Goal: Information Seeking & Learning: Compare options

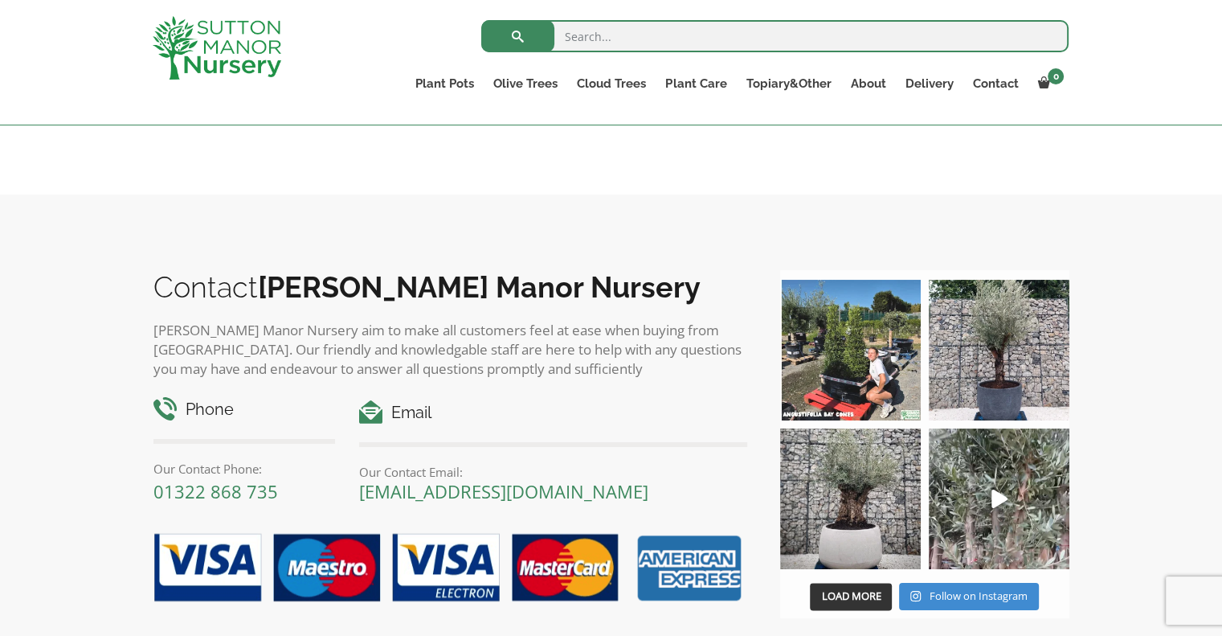
scroll to position [1717, 0]
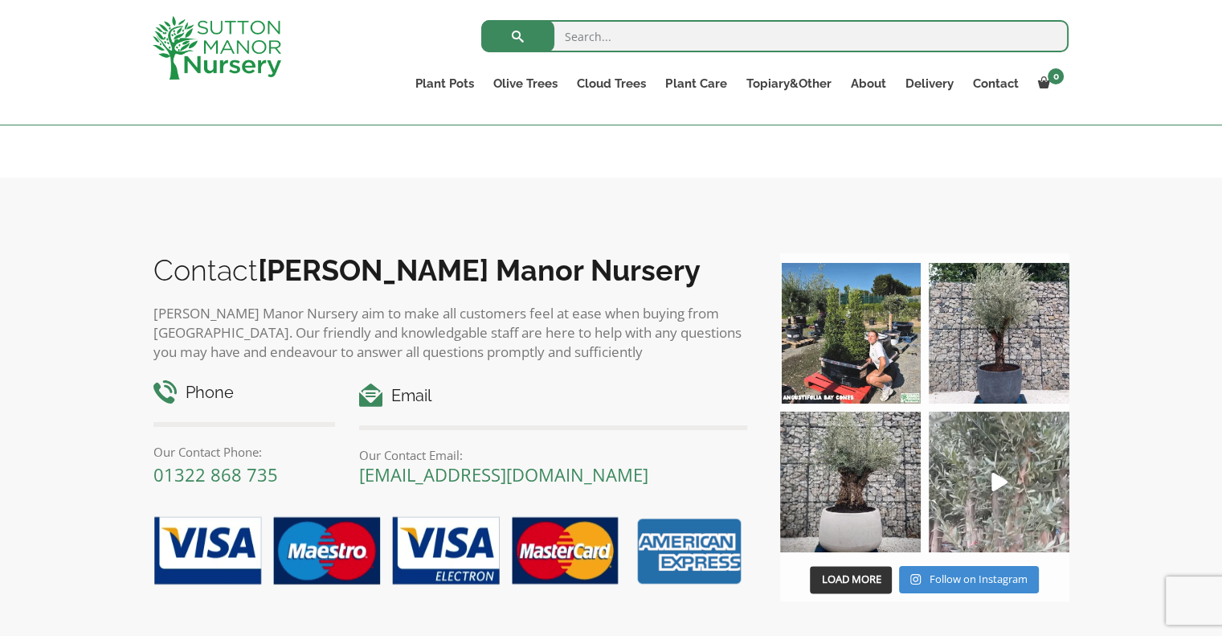
click at [996, 472] on icon "Play" at bounding box center [1000, 481] width 16 height 18
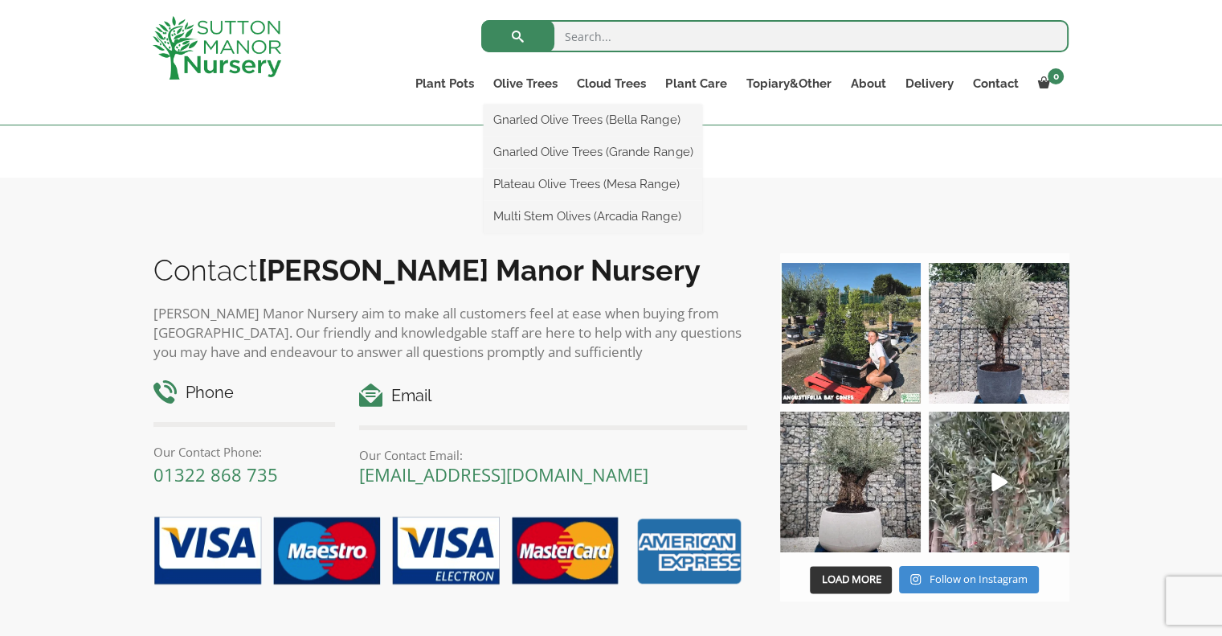
click at [526, 104] on ul "Gnarled Olive Trees (Bella Range) Gnarled Olive Trees (Grande Range) Plateau Ol…" at bounding box center [593, 168] width 219 height 129
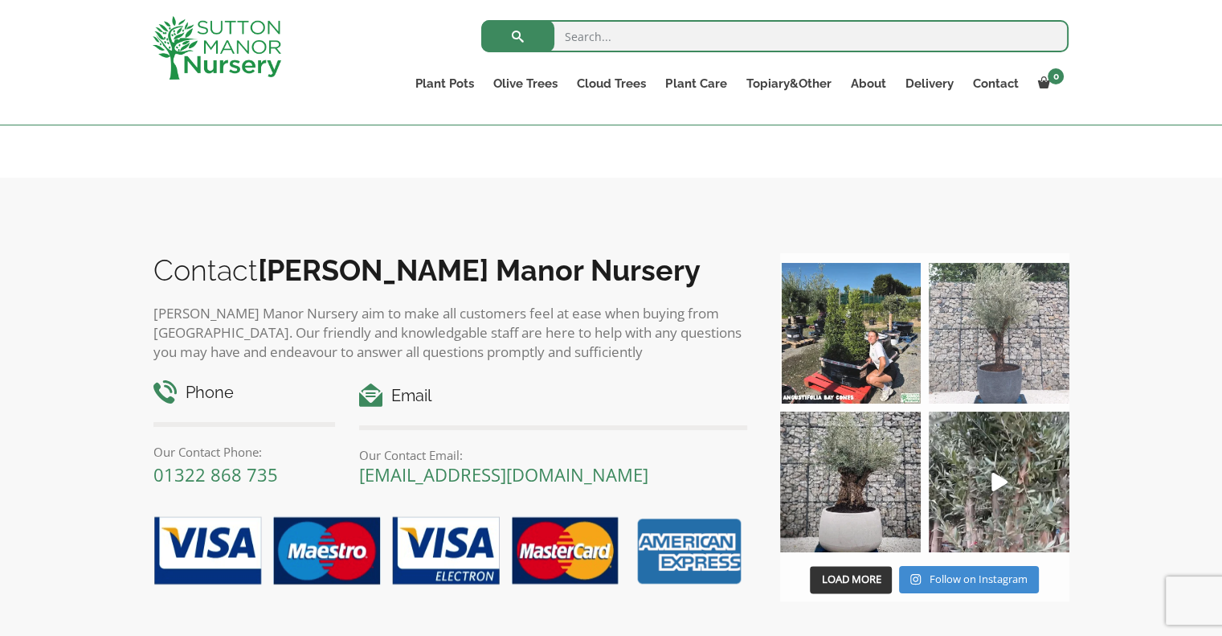
click at [1009, 350] on img at bounding box center [999, 333] width 141 height 141
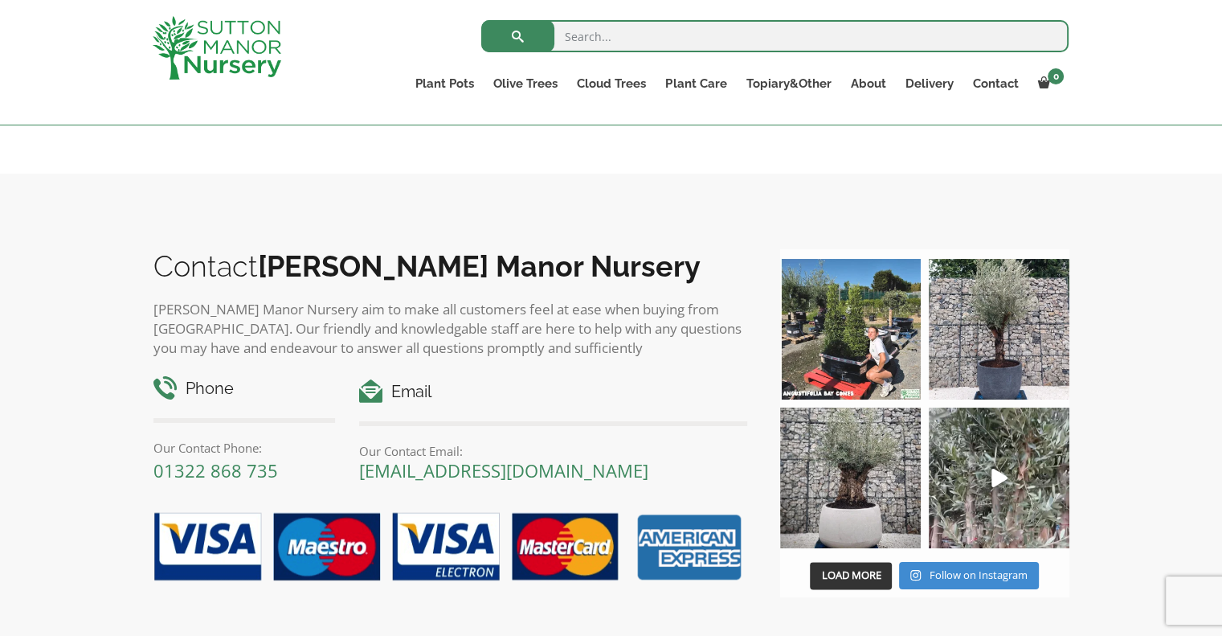
scroll to position [1769, 0]
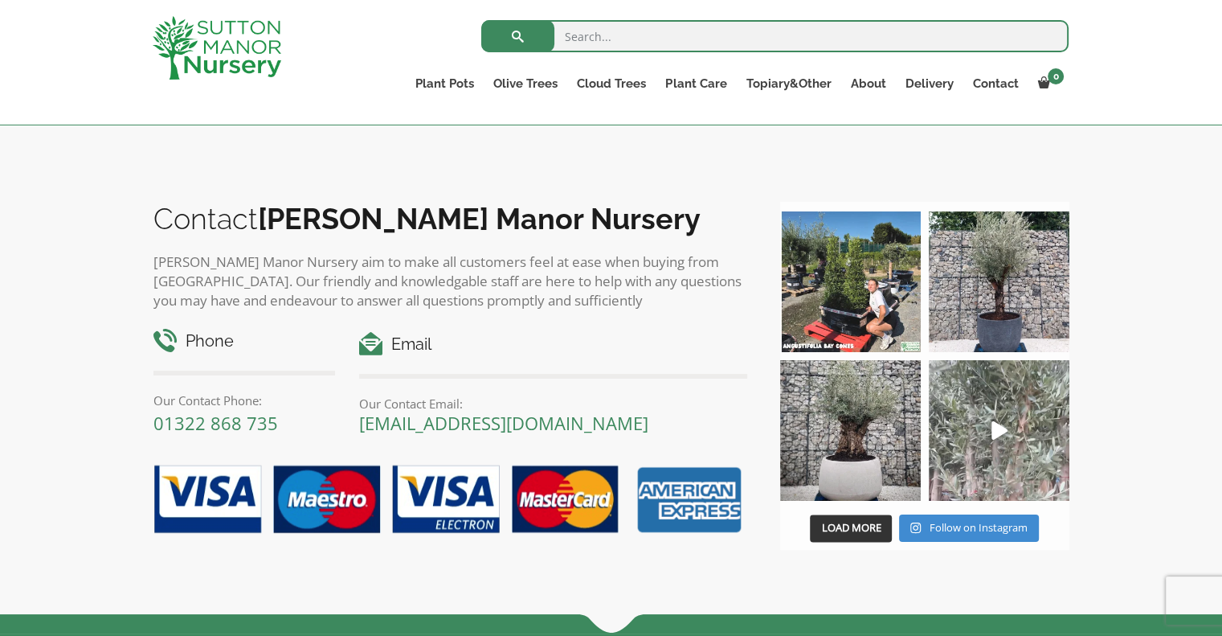
click at [1004, 421] on icon "Play" at bounding box center [1000, 430] width 16 height 18
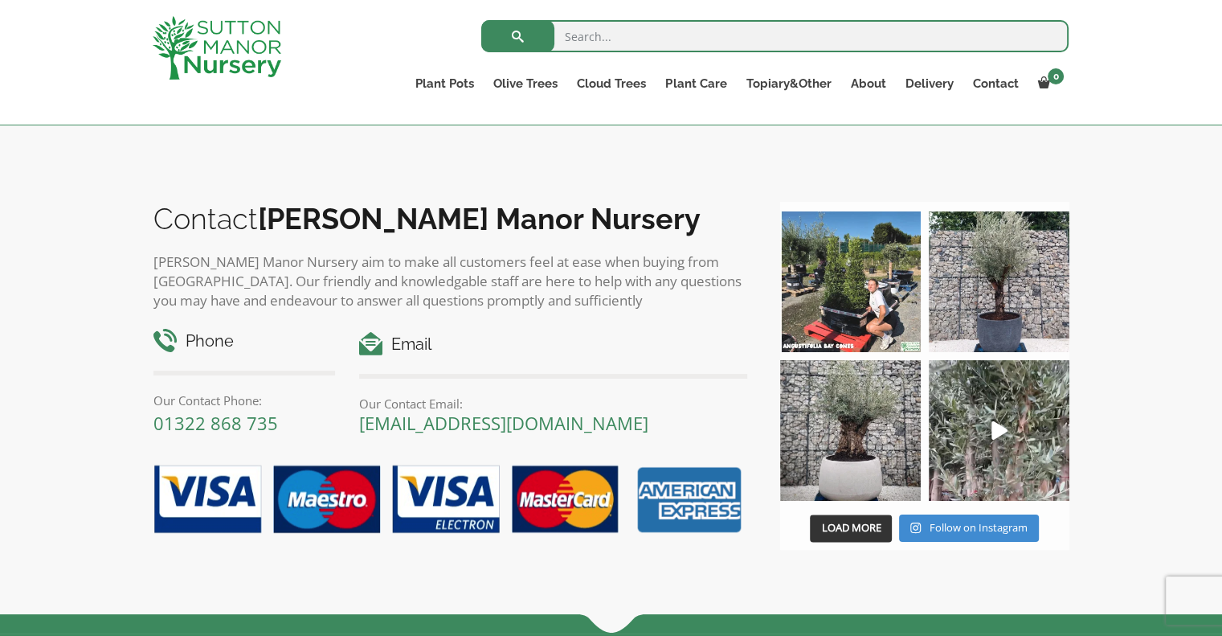
click at [653, 49] on input "search" at bounding box center [774, 36] width 587 height 32
type input "pots"
click at [518, 36] on span "submit" at bounding box center [518, 36] width 0 height 0
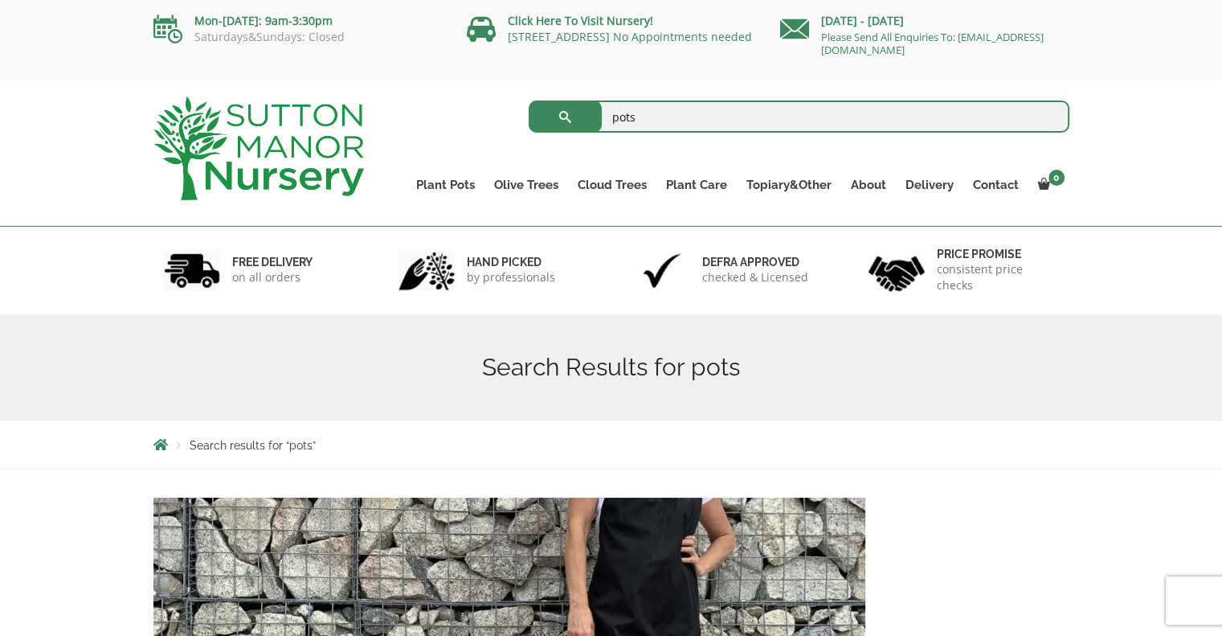
click at [656, 125] on input "pots" at bounding box center [799, 116] width 541 height 32
type input "p"
type input "resin bonded"
click at [566, 117] on span "submit" at bounding box center [566, 117] width 0 height 0
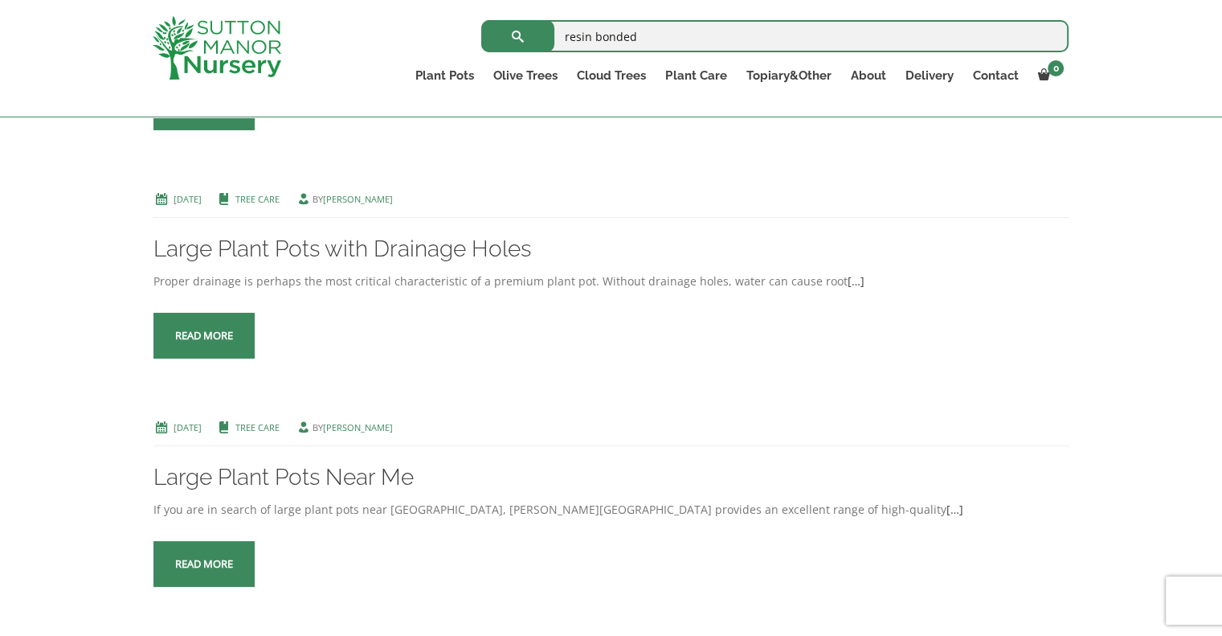
scroll to position [450, 0]
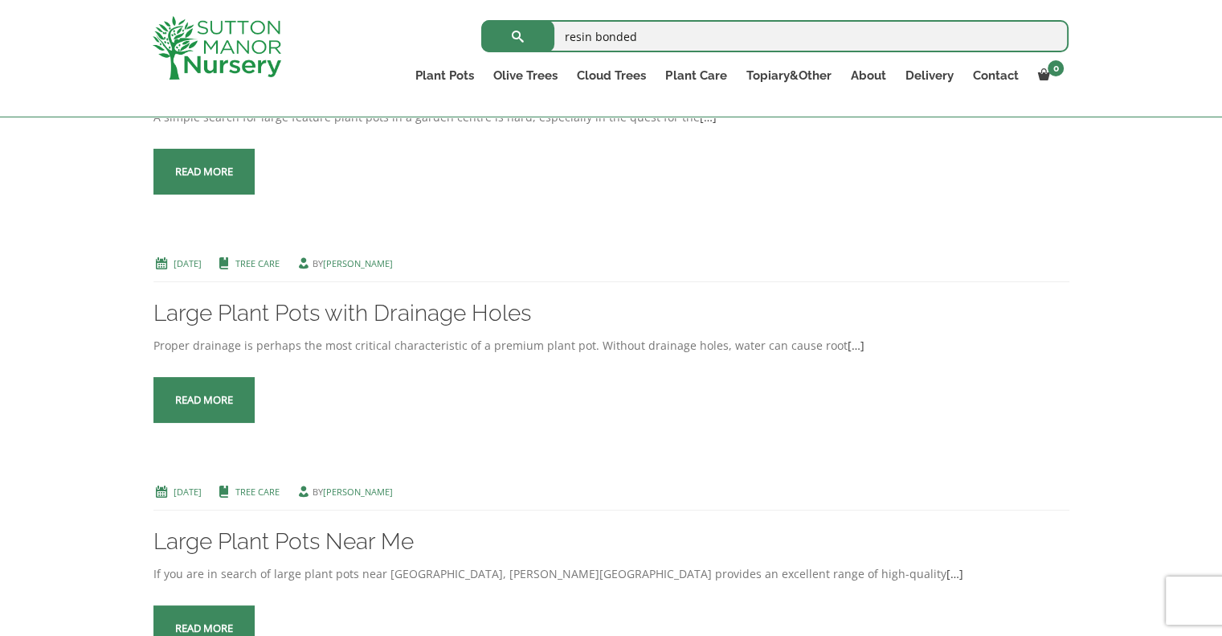
click at [223, 397] on link "Read more" at bounding box center [203, 400] width 101 height 46
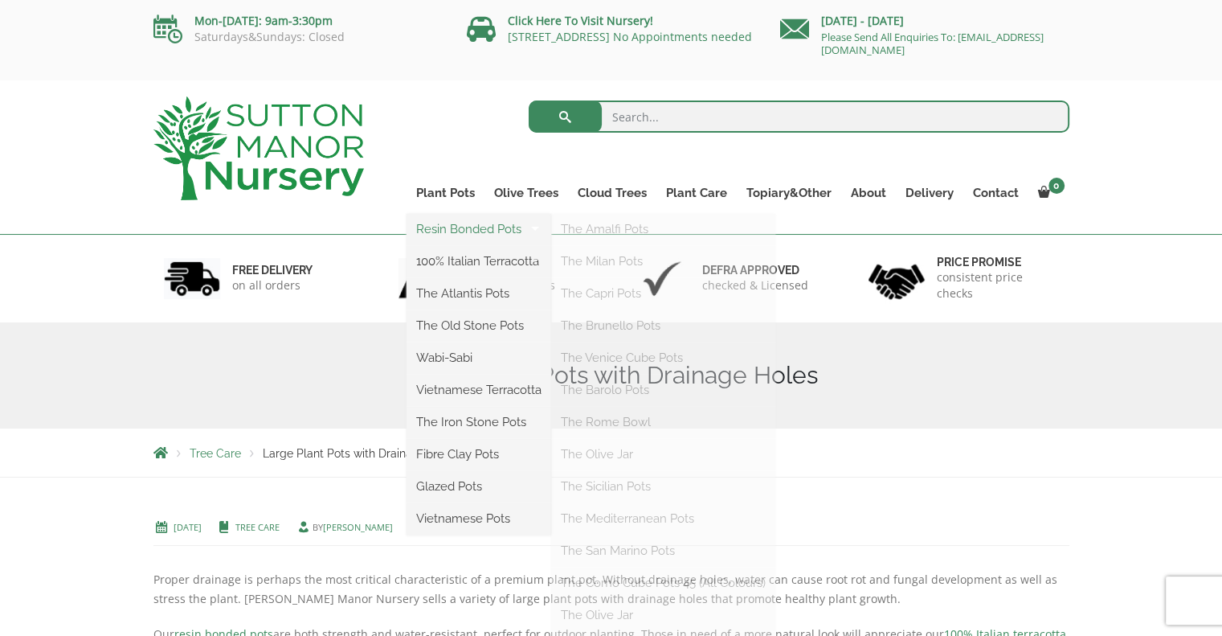
click at [460, 231] on link "Resin Bonded Pots" at bounding box center [479, 229] width 145 height 24
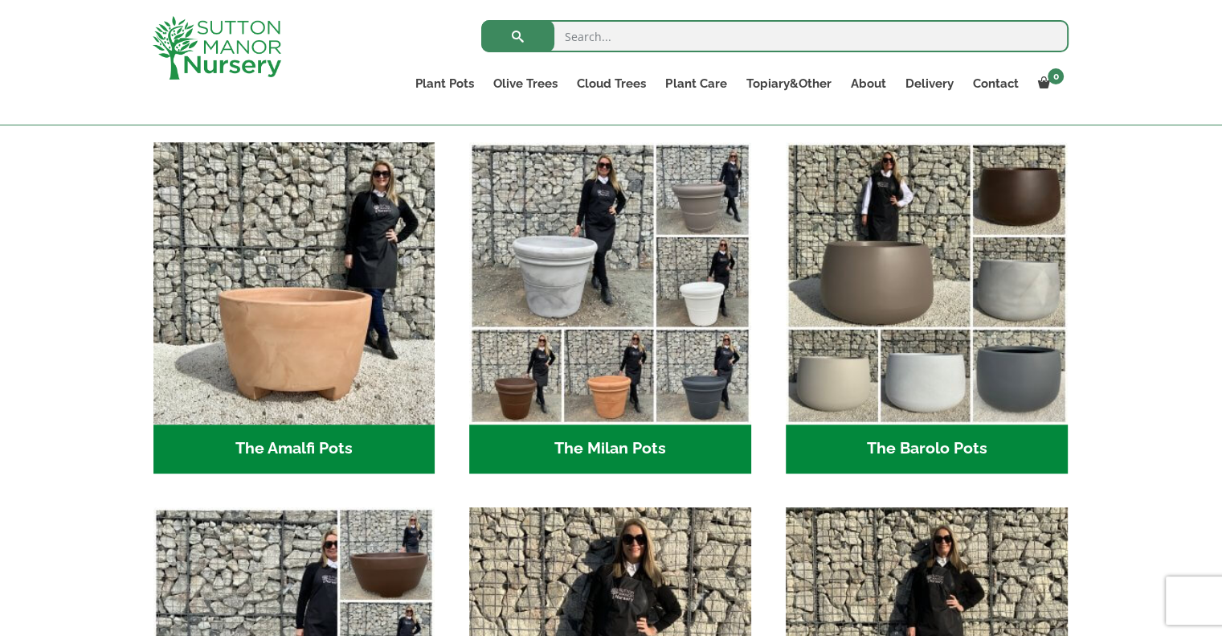
scroll to position [450, 0]
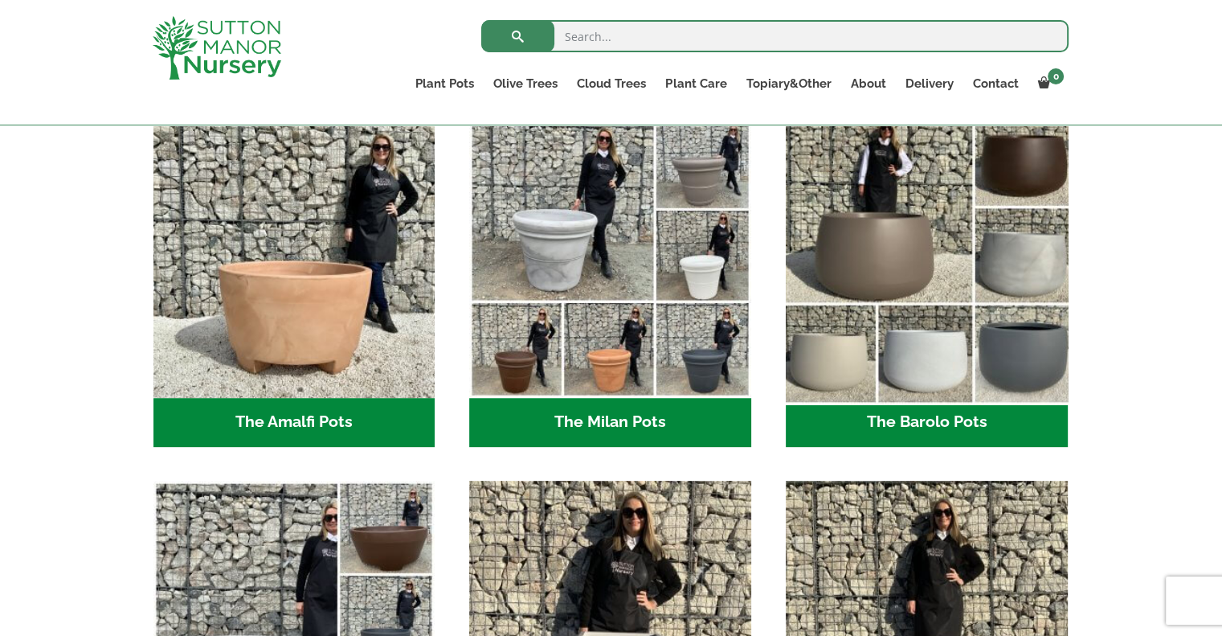
click at [1022, 380] on img "Visit product category The Barolo Pots" at bounding box center [927, 256] width 296 height 296
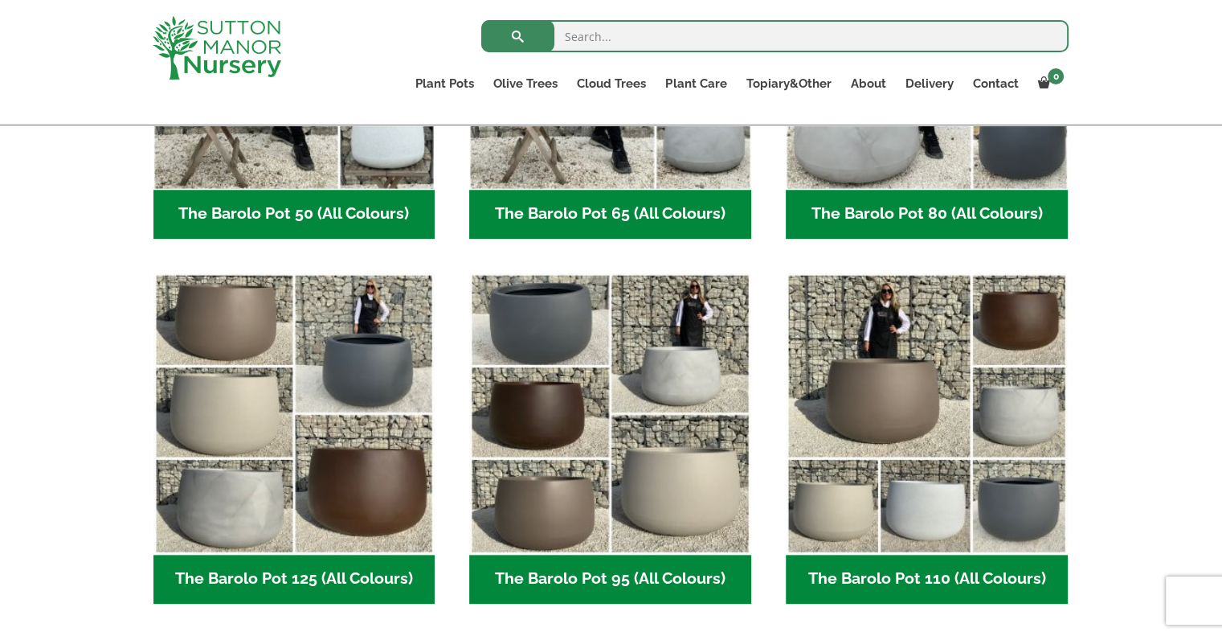
scroll to position [643, 0]
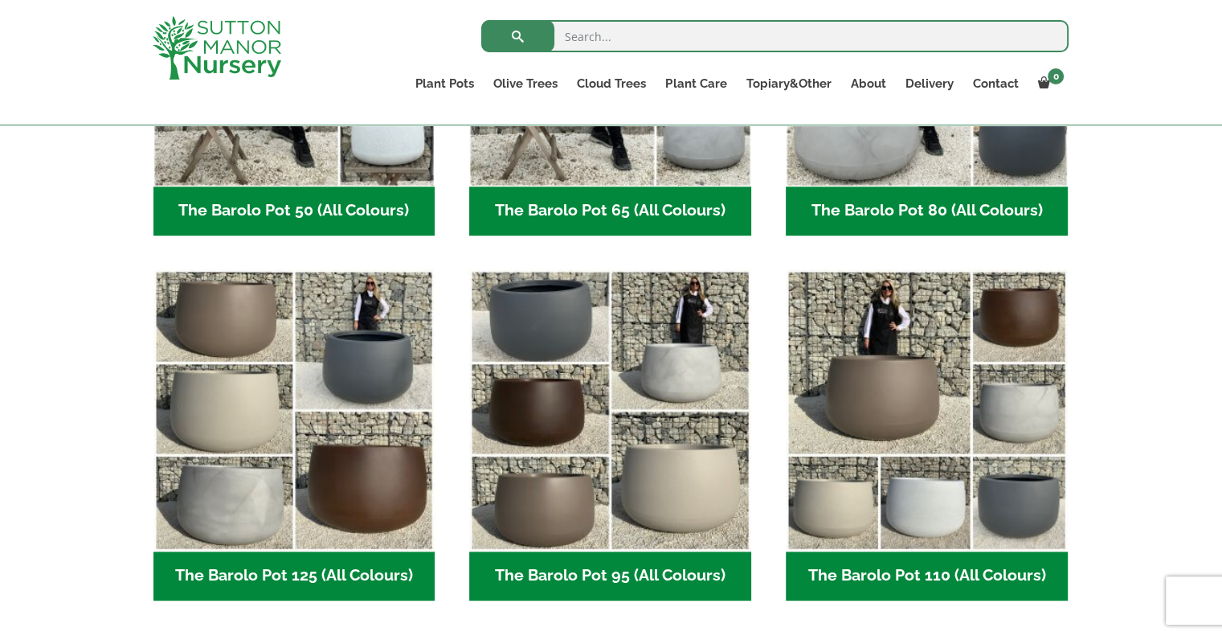
click at [931, 210] on h2 "The Barolo Pot 80 (All Colours) (6)" at bounding box center [927, 211] width 282 height 50
click at [358, 551] on h2 "The Barolo Pot 125 (All Colours) (6)" at bounding box center [294, 576] width 282 height 50
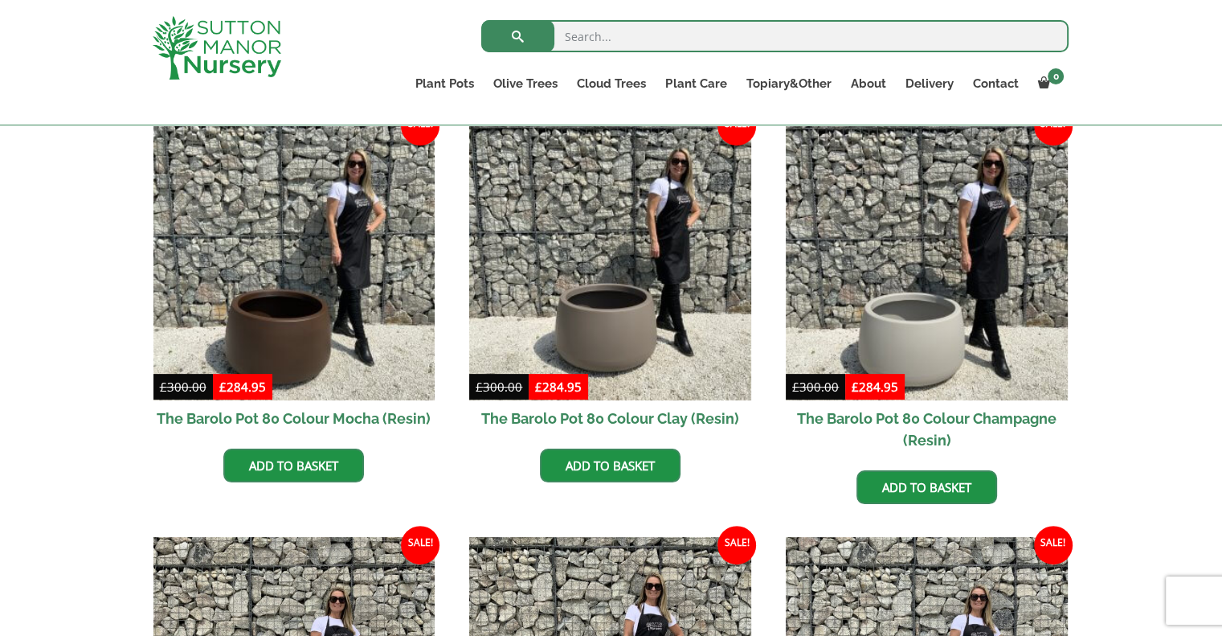
scroll to position [450, 0]
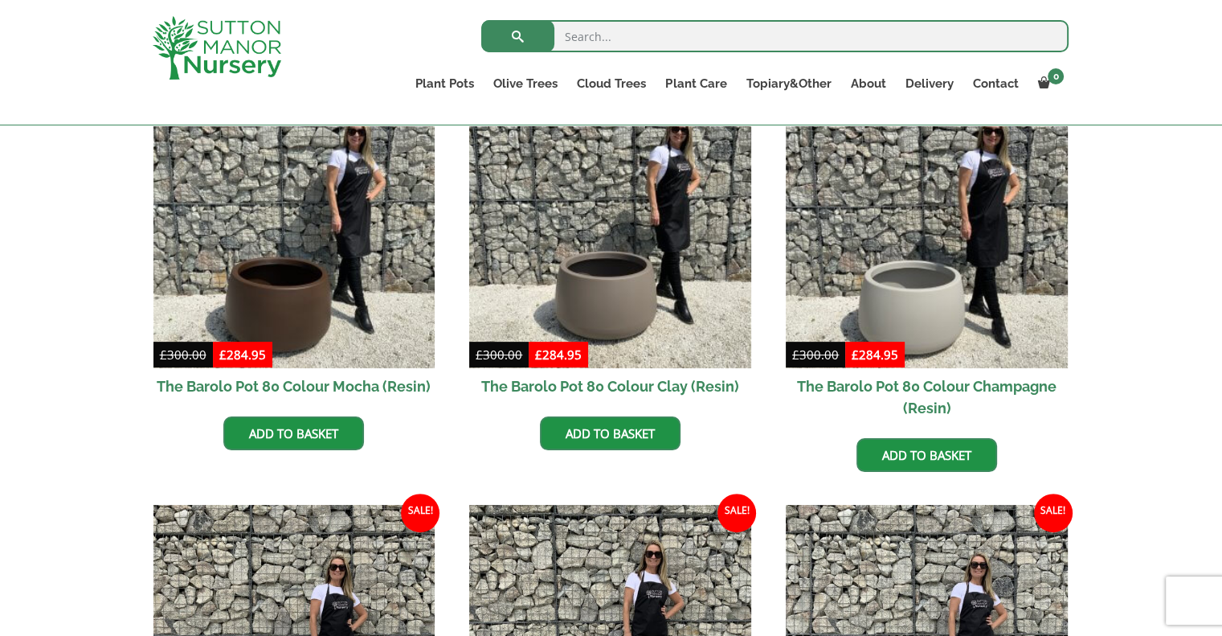
click at [305, 387] on h2 "The Barolo Pot 80 Colour Mocha (Resin)" at bounding box center [294, 386] width 282 height 36
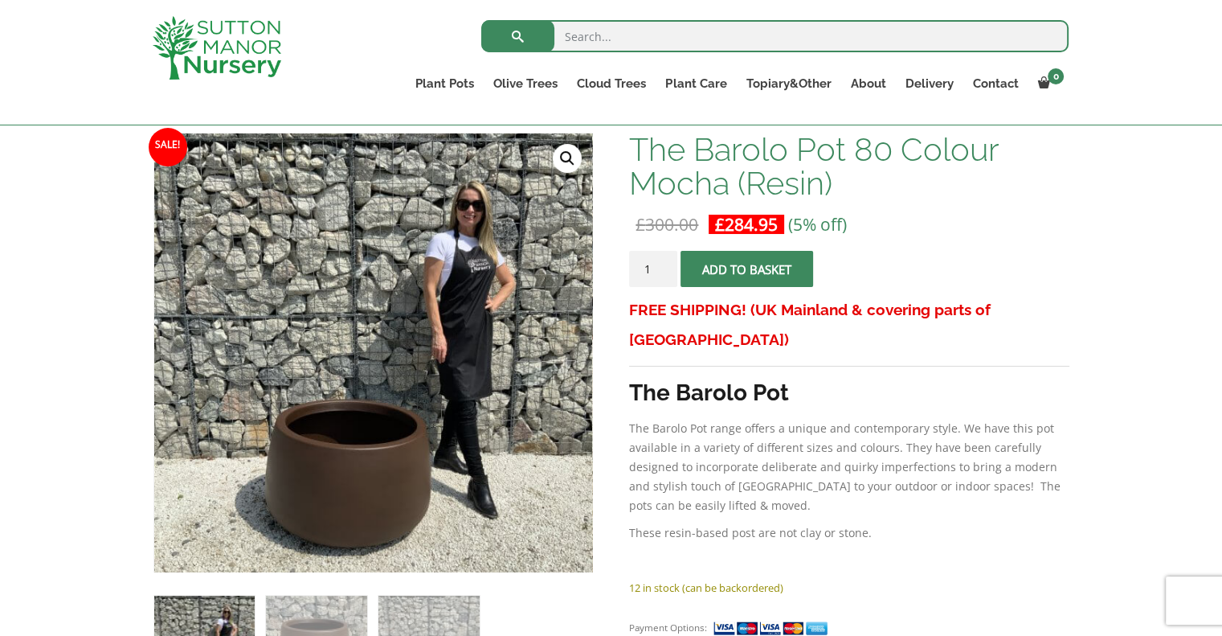
scroll to position [225, 0]
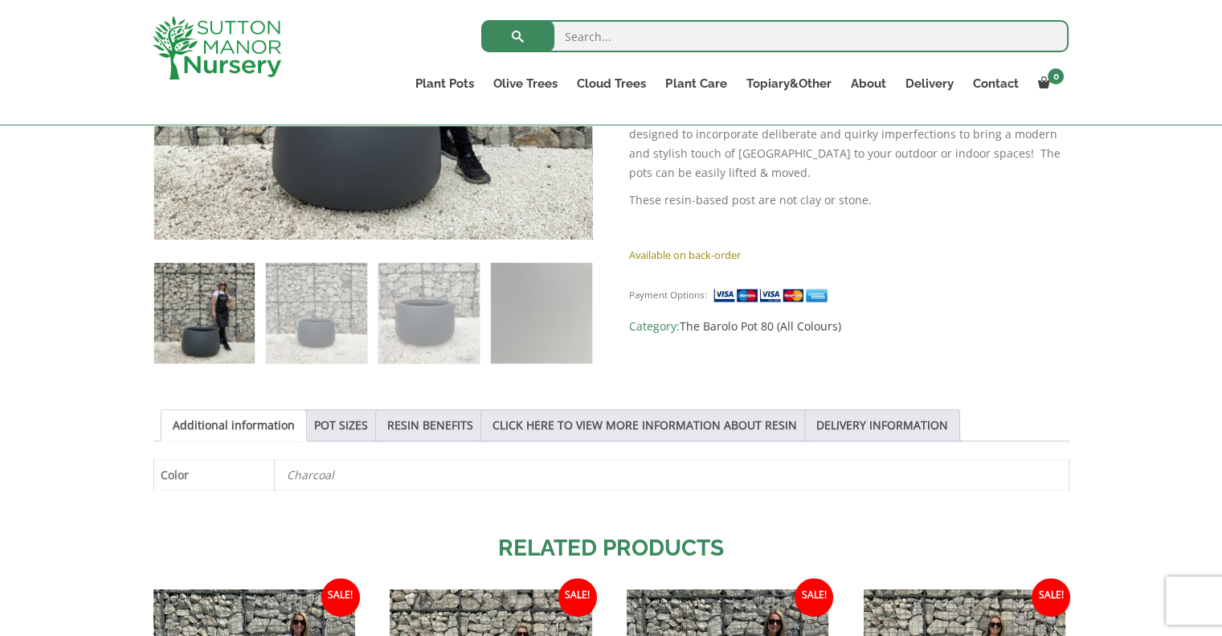
scroll to position [614, 0]
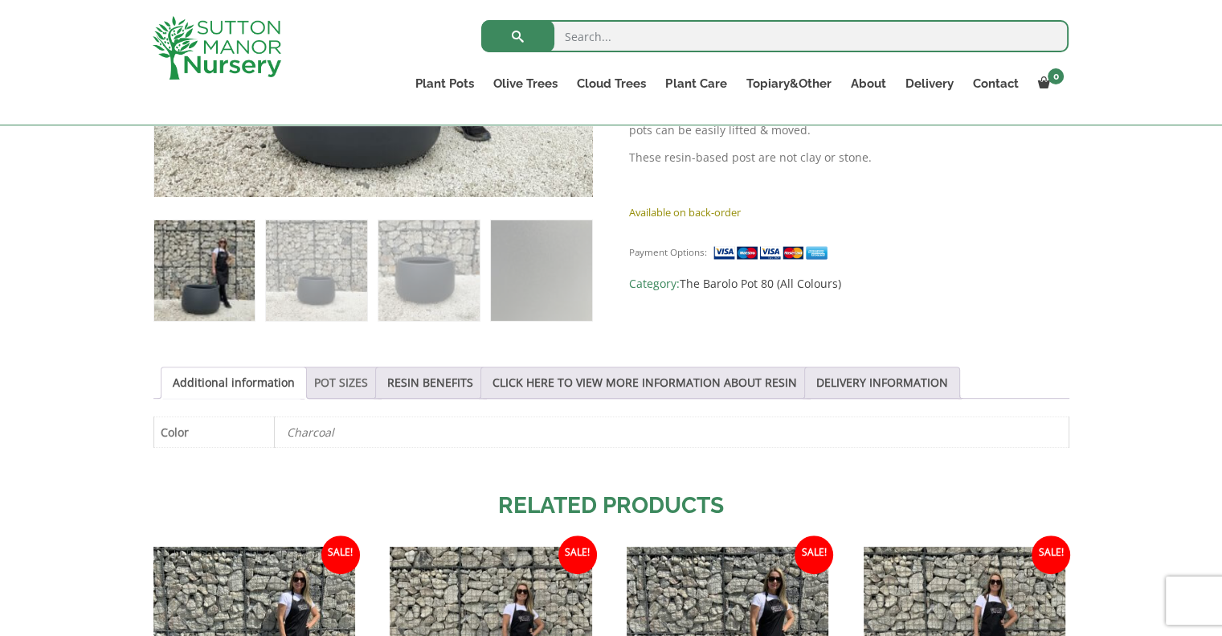
click at [346, 390] on link "POT SIZES" at bounding box center [341, 382] width 54 height 31
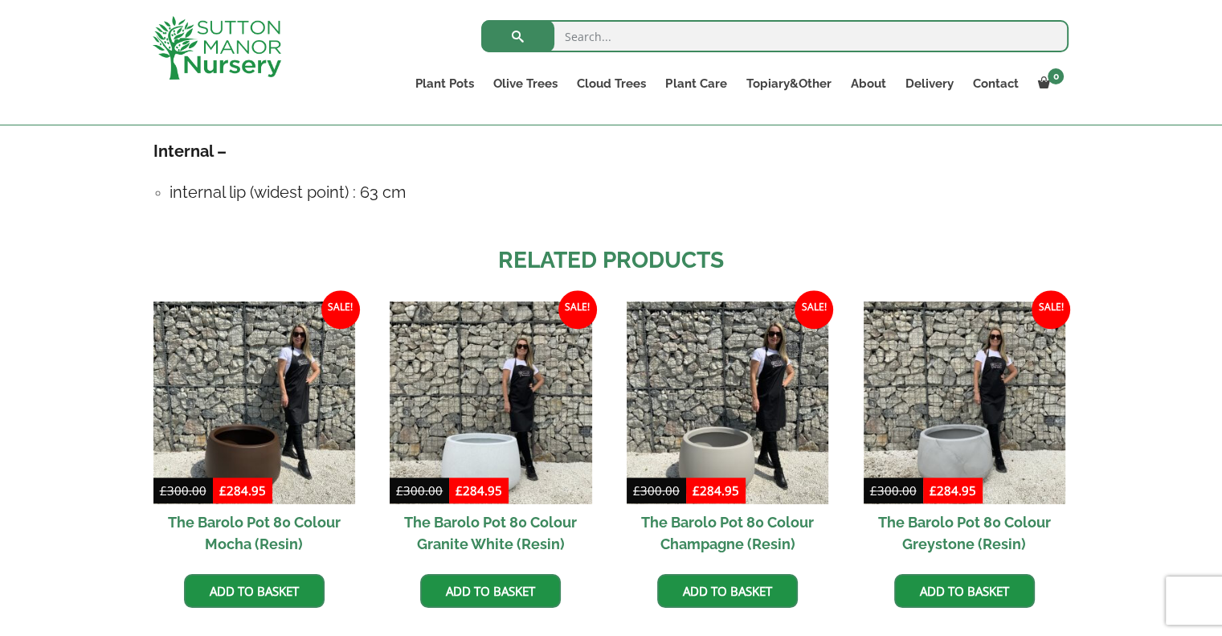
scroll to position [1151, 0]
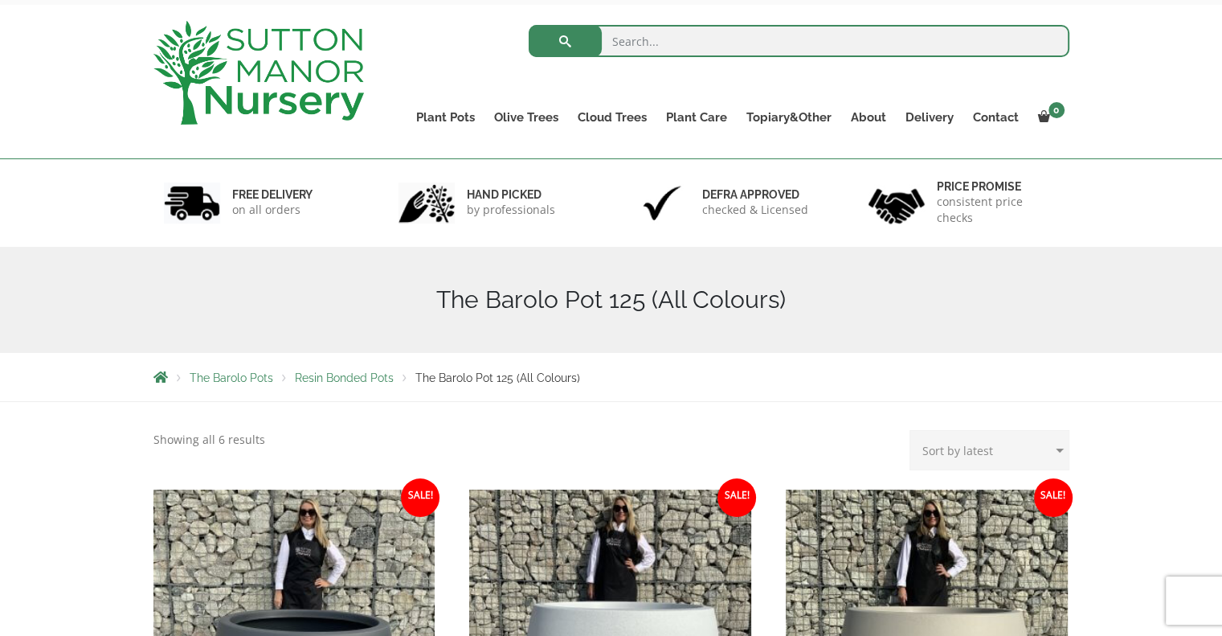
scroll to position [22, 0]
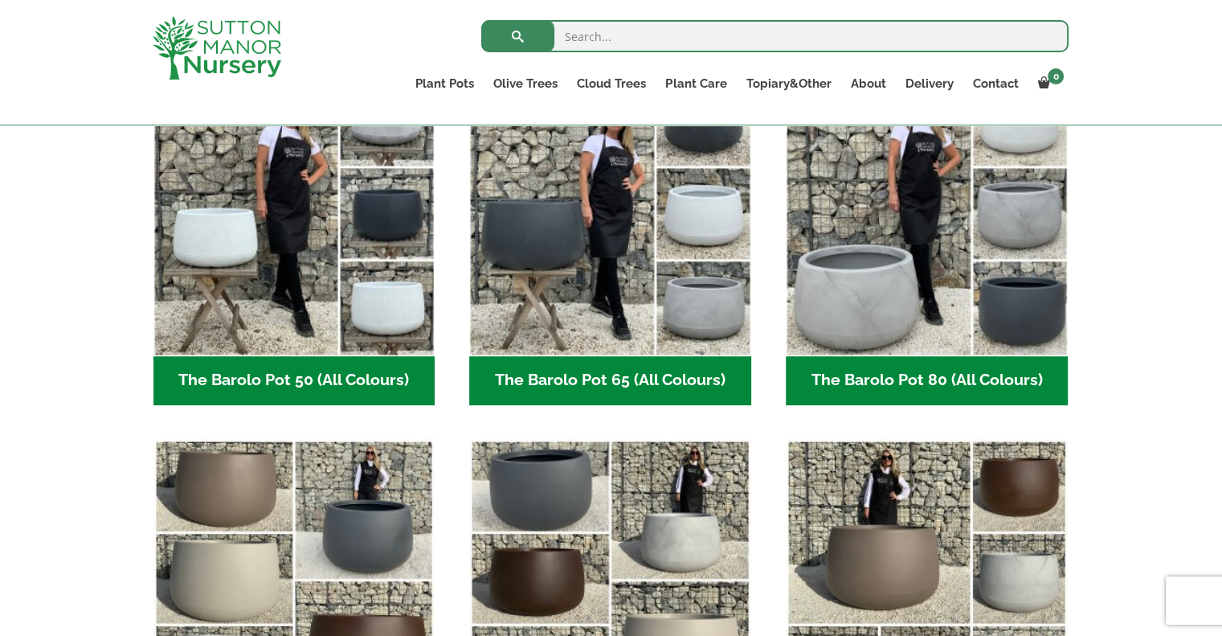
scroll to position [460, 0]
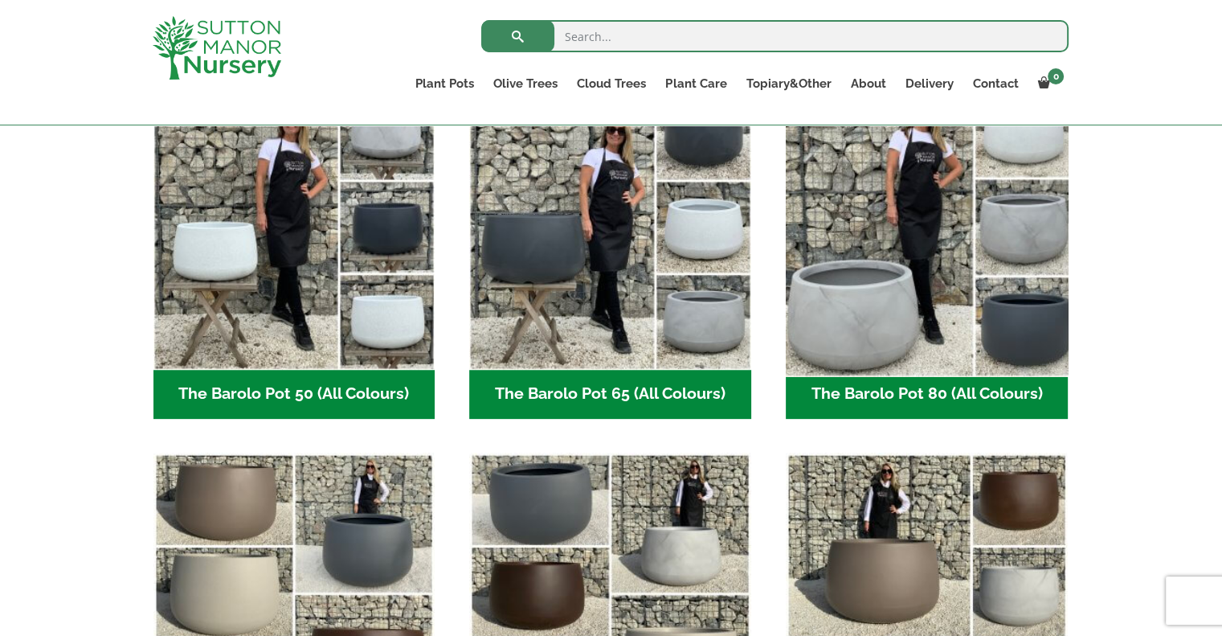
click at [1045, 333] on img "Visit product category The Barolo Pot 80 (All Colours)" at bounding box center [927, 228] width 296 height 296
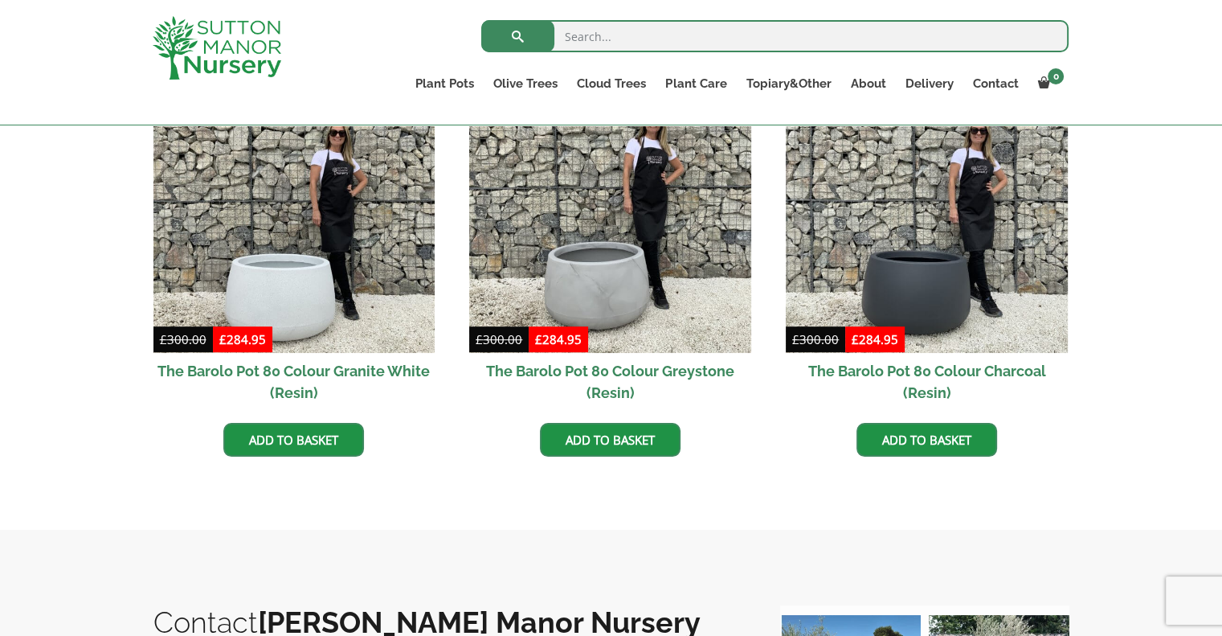
scroll to position [886, 0]
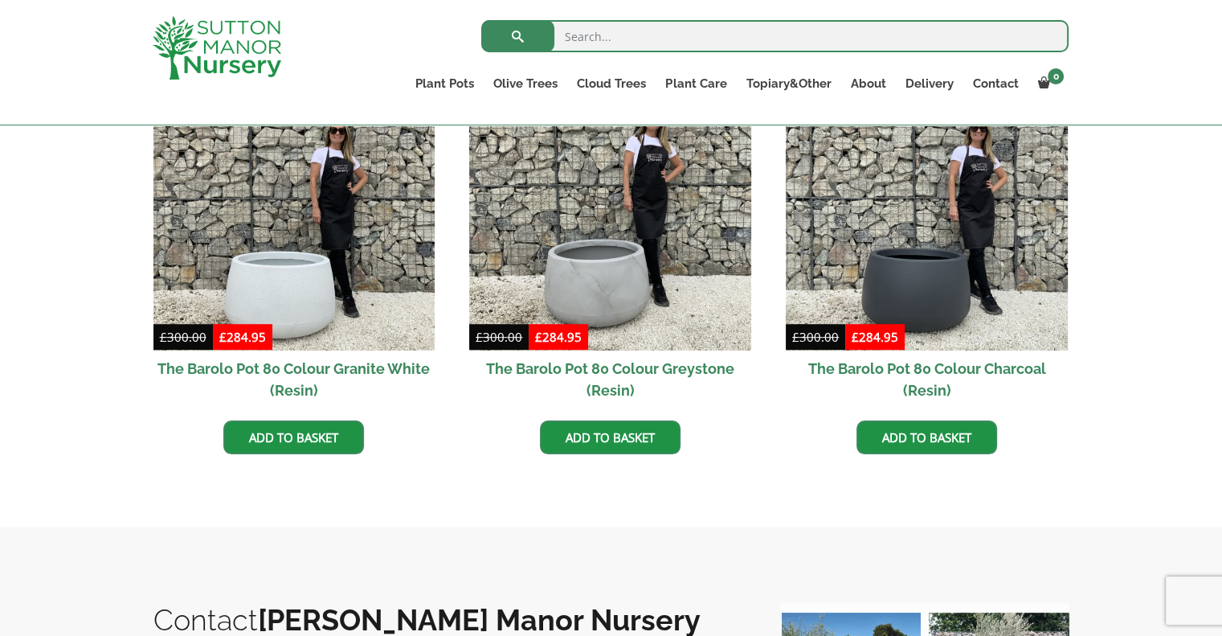
drag, startPoint x: 1224, startPoint y: 129, endPoint x: 1196, endPoint y: 381, distance: 253.1
click at [1196, 381] on html "0 No products in the basket. Plant Pots Resin Bonded Pots The Amalfi Pots The M…" at bounding box center [611, 203] width 1222 height 2178
click at [911, 366] on h2 "The Barolo Pot 80 Colour Charcoal (Resin)" at bounding box center [927, 379] width 282 height 58
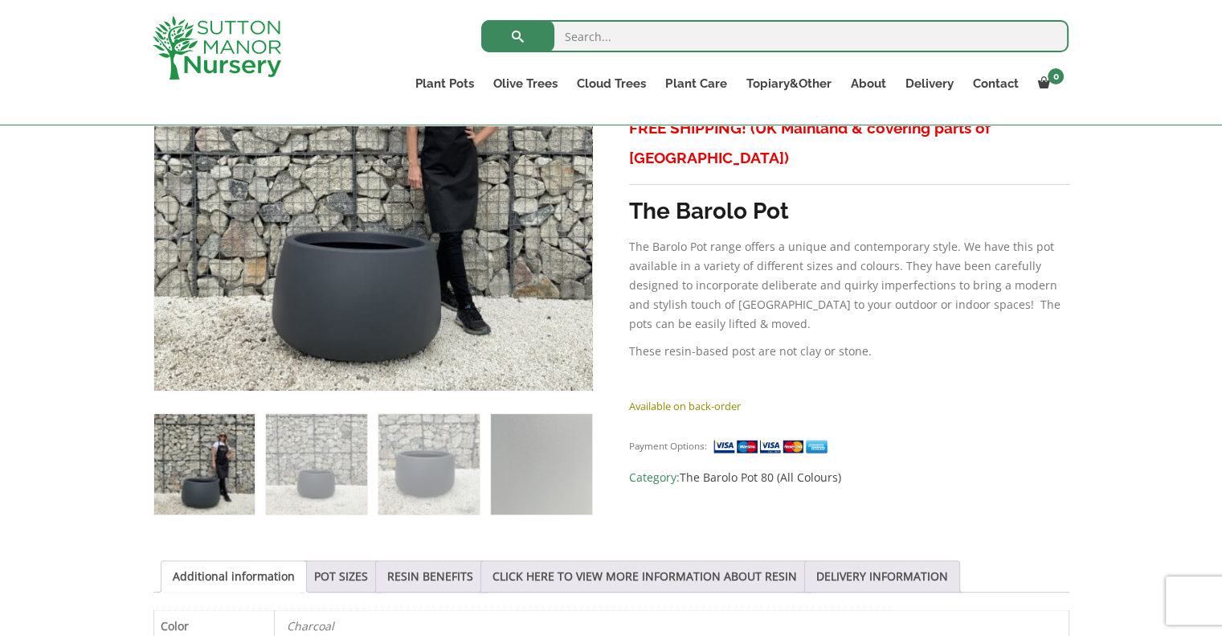
scroll to position [482, 0]
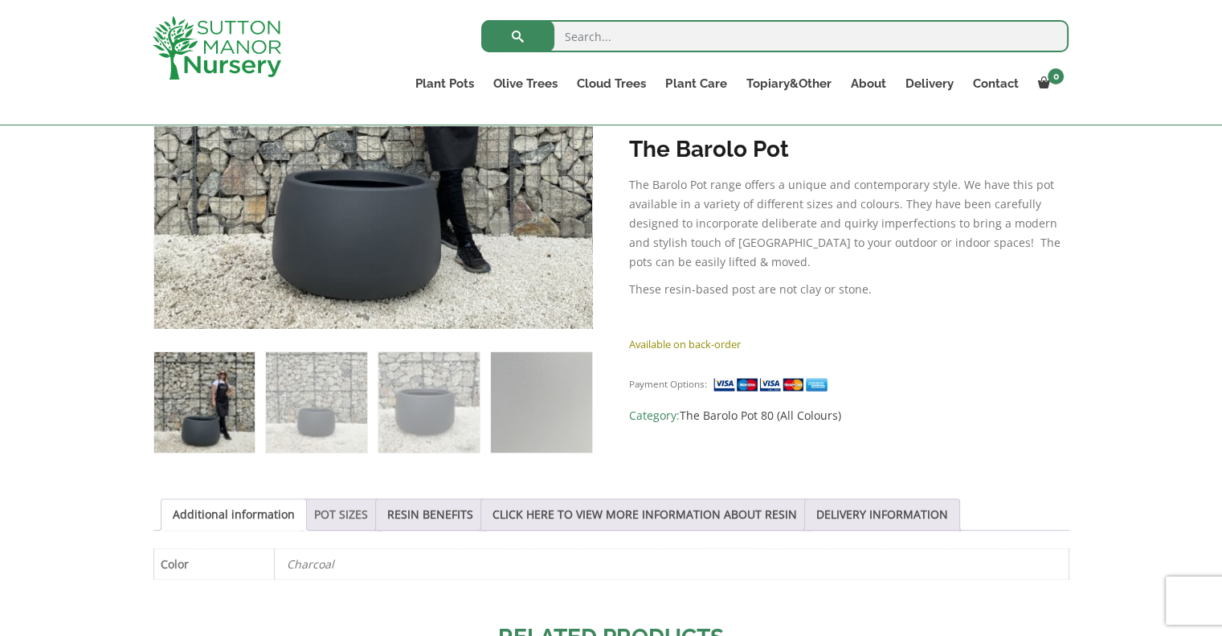
click at [329, 520] on link "POT SIZES" at bounding box center [341, 514] width 54 height 31
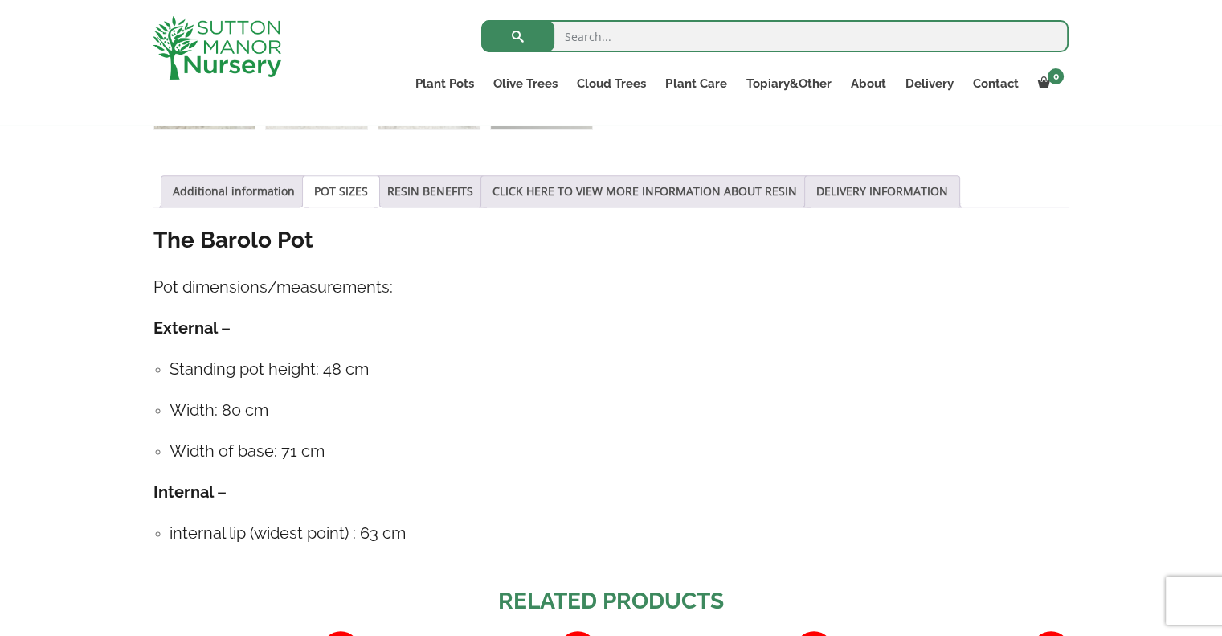
scroll to position [794, 0]
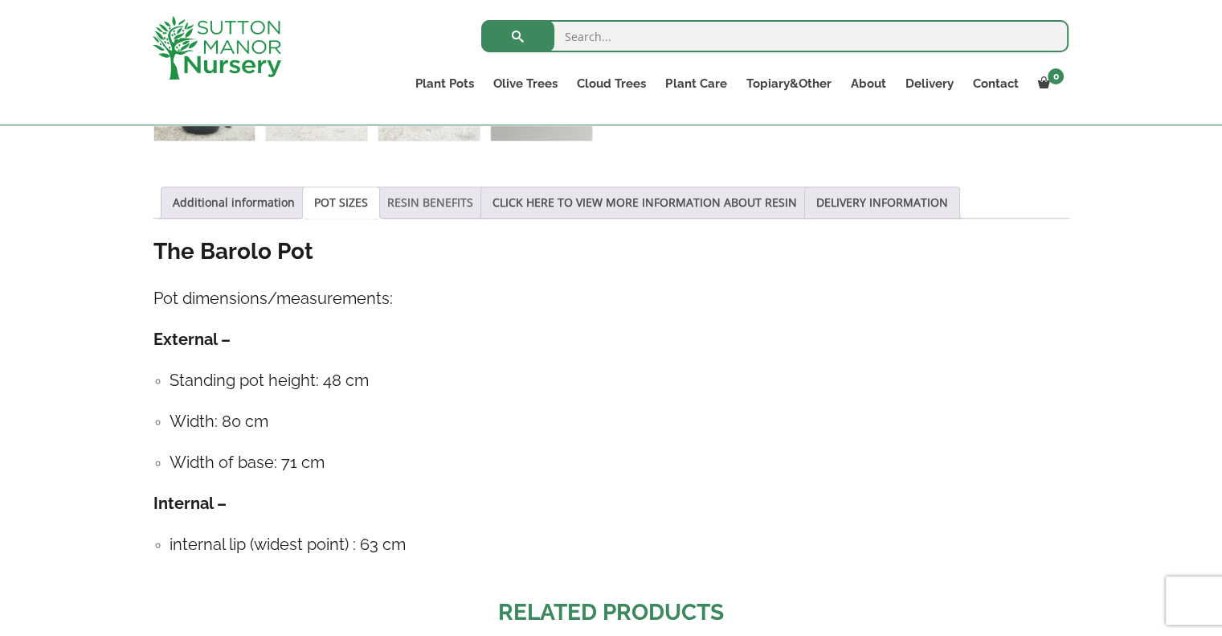
click at [405, 202] on link "RESIN BENEFITS" at bounding box center [430, 202] width 86 height 31
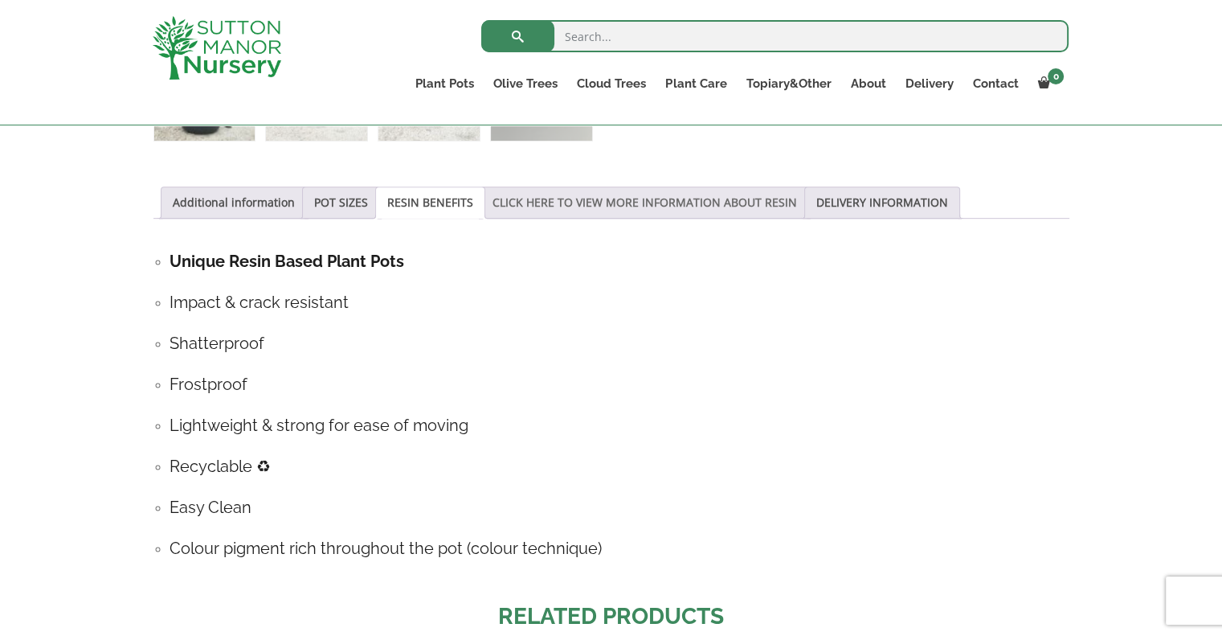
click at [550, 209] on link "CLICK HERE TO VIEW MORE INFORMATION ABOUT RESIN" at bounding box center [645, 202] width 305 height 31
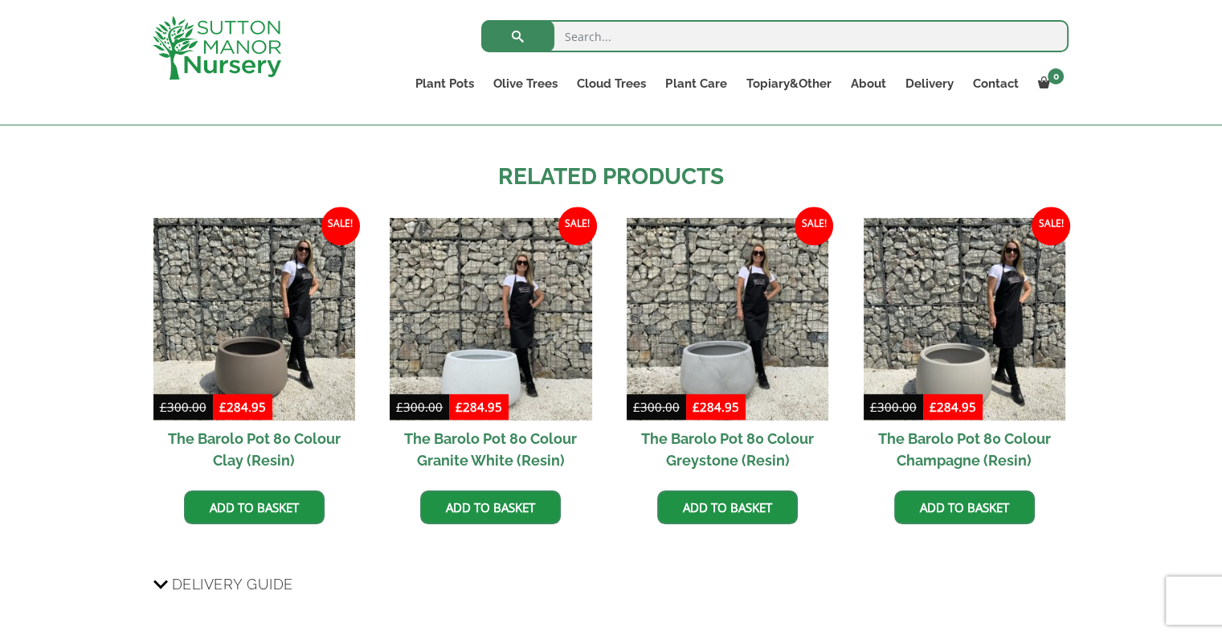
scroll to position [1331, 0]
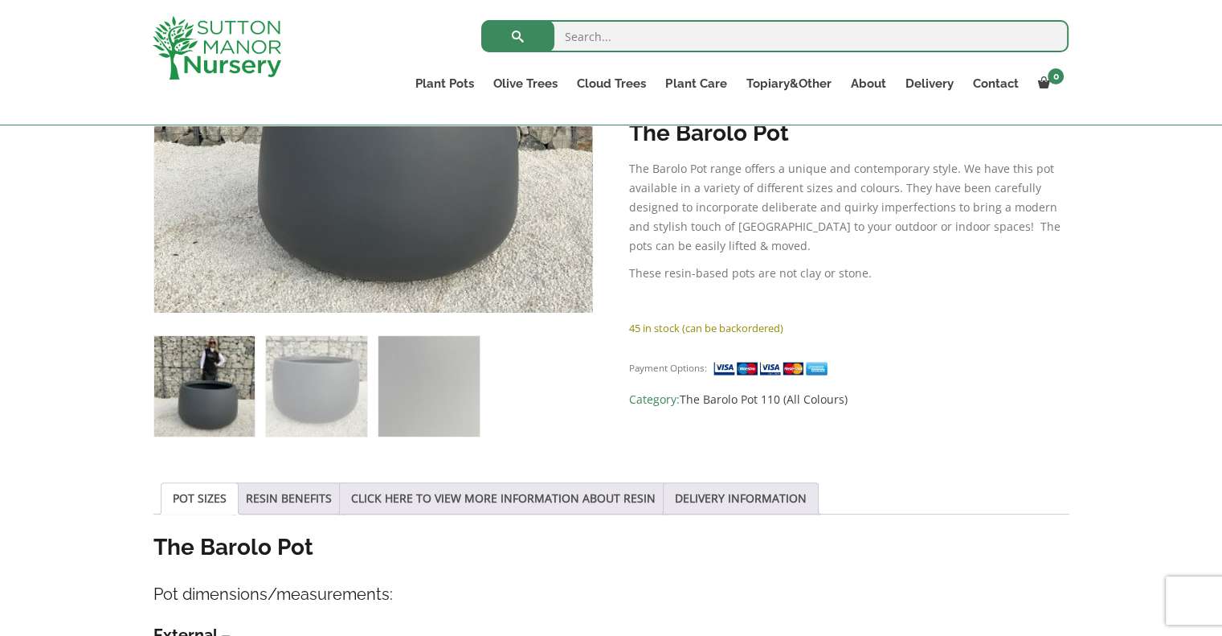
scroll to position [514, 0]
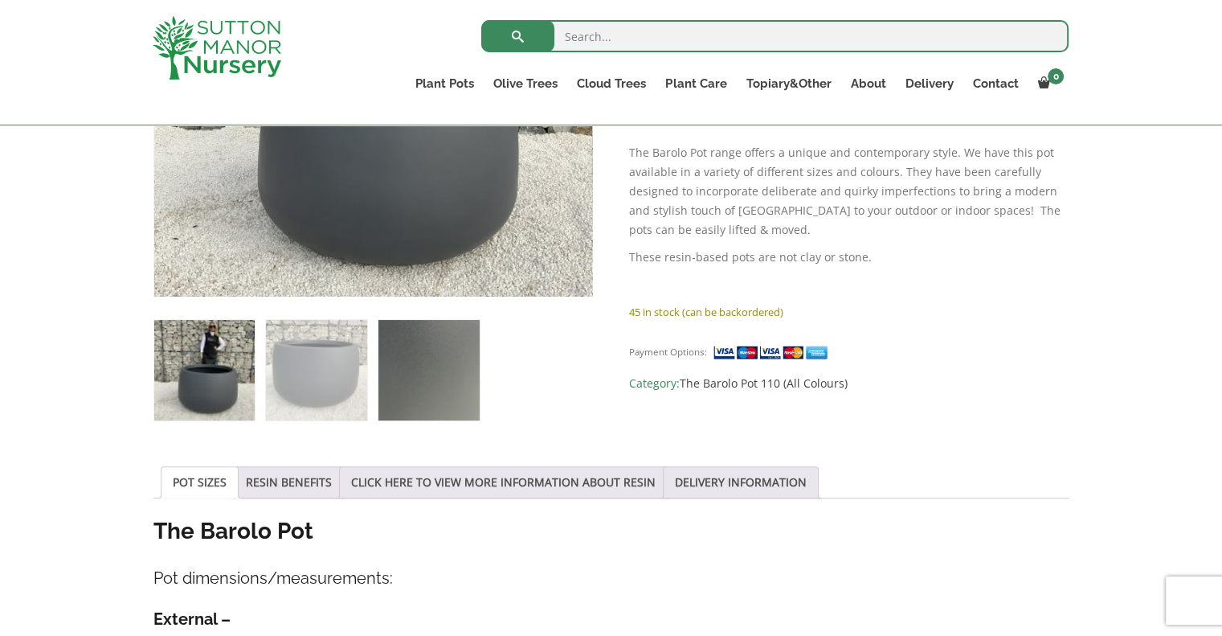
click at [421, 353] on img at bounding box center [428, 370] width 100 height 100
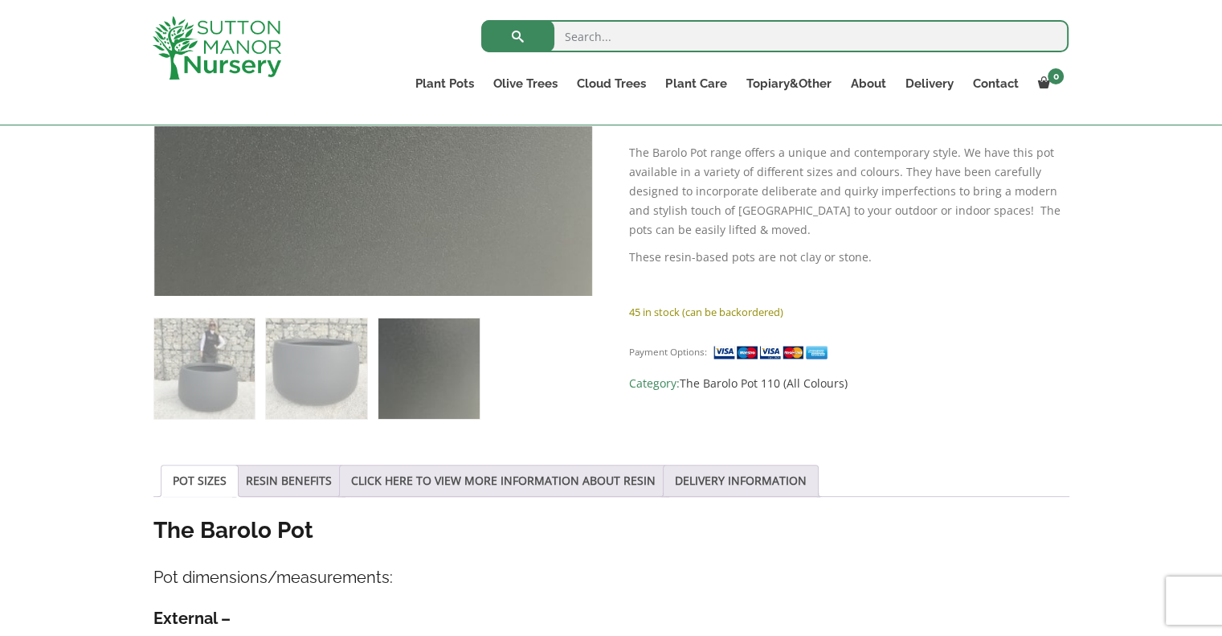
click at [199, 425] on div "Sale! 🔍 The Barolo Pot 110 Colour Charcoal £ 682.95 Original price was: £682.95…" at bounding box center [611, 584] width 916 height 1455
click at [197, 407] on img at bounding box center [204, 368] width 100 height 100
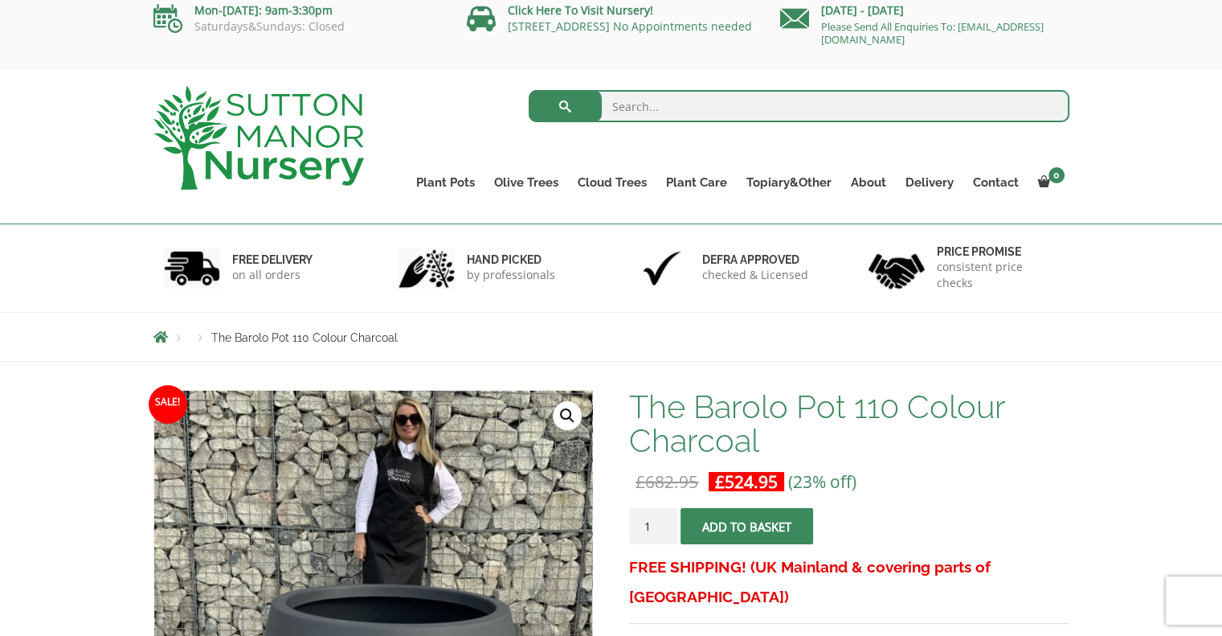
scroll to position [0, 0]
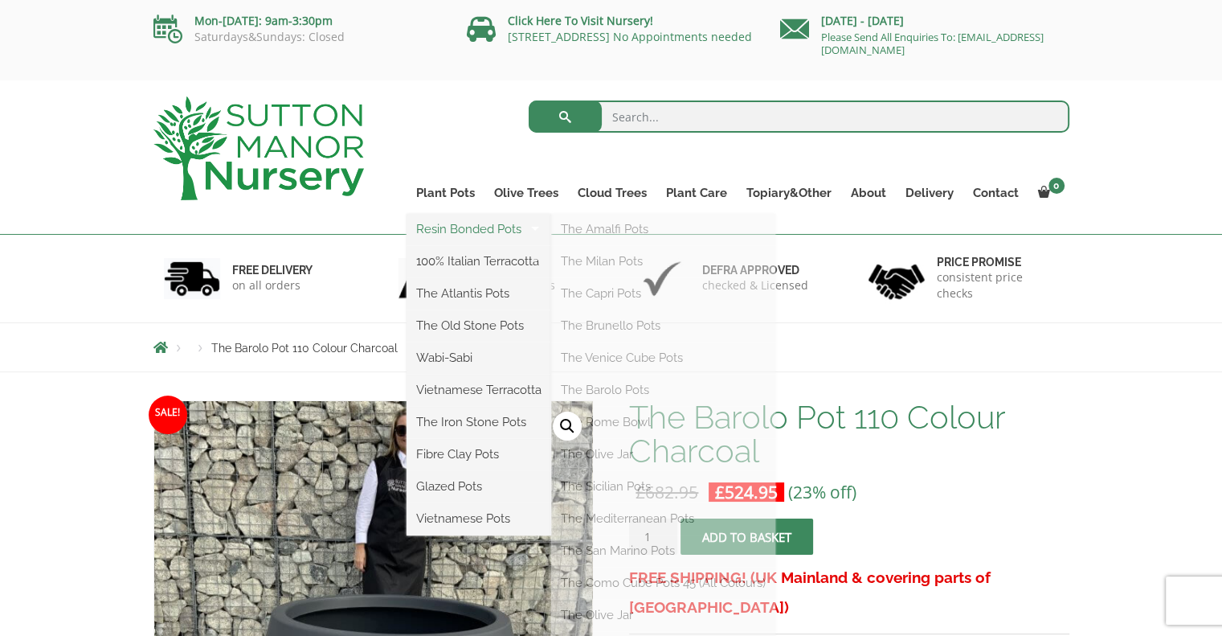
click at [453, 228] on link "Resin Bonded Pots" at bounding box center [479, 229] width 145 height 24
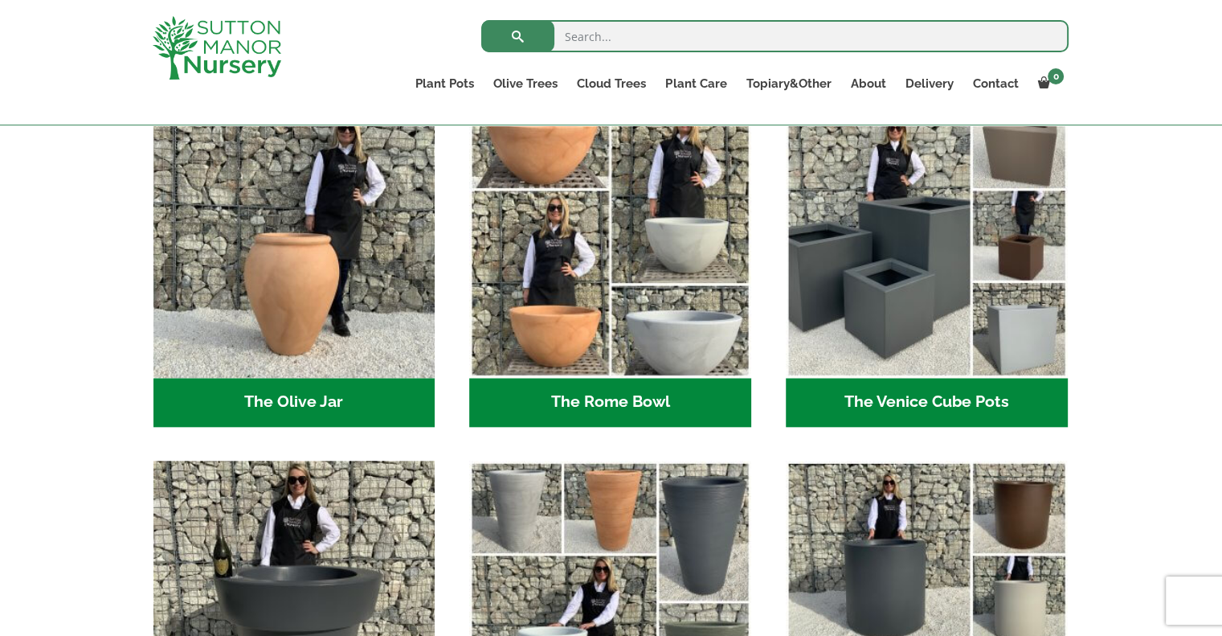
scroll to position [1561, 0]
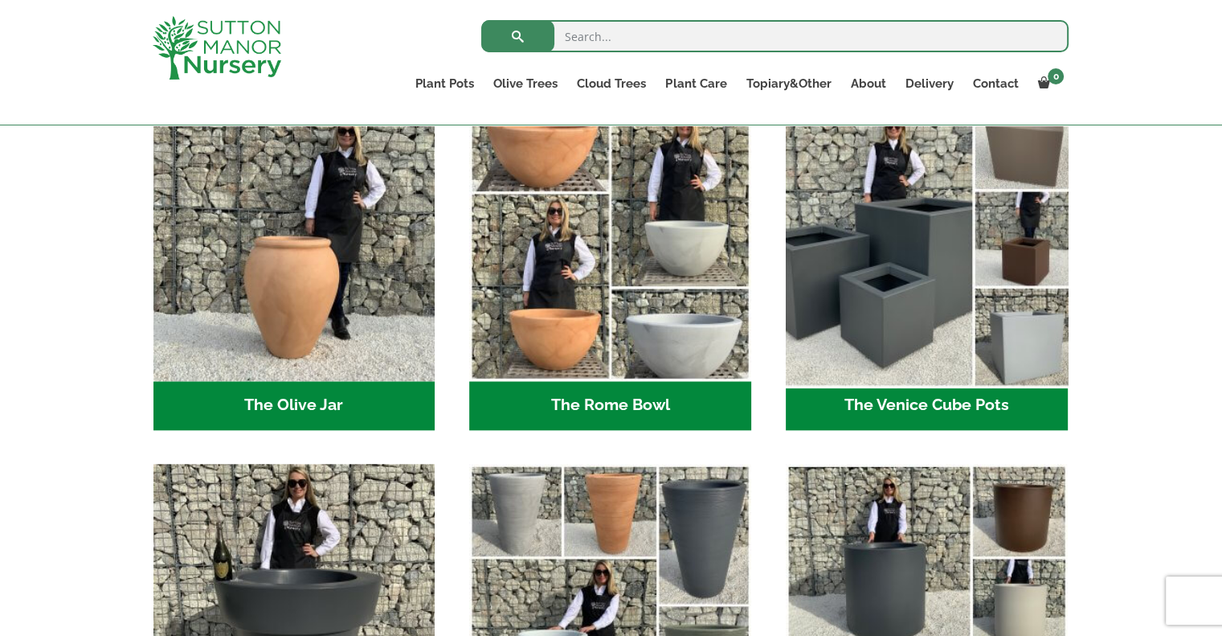
click at [948, 310] on img "Visit product category The Venice Cube Pots" at bounding box center [927, 240] width 296 height 296
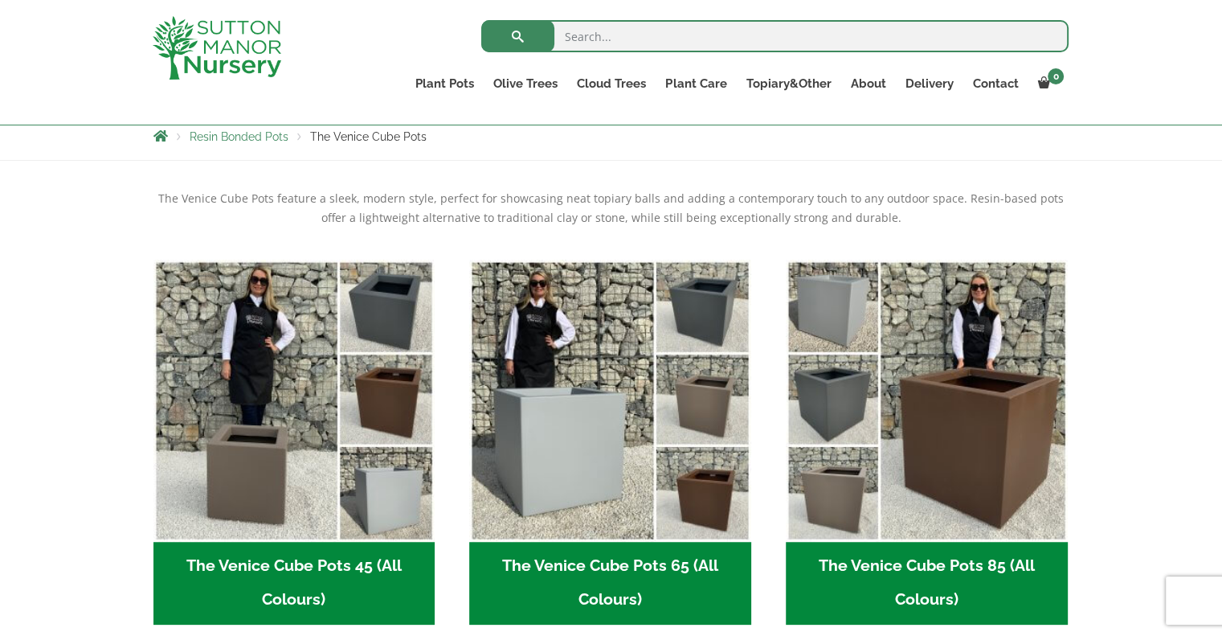
scroll to position [289, 0]
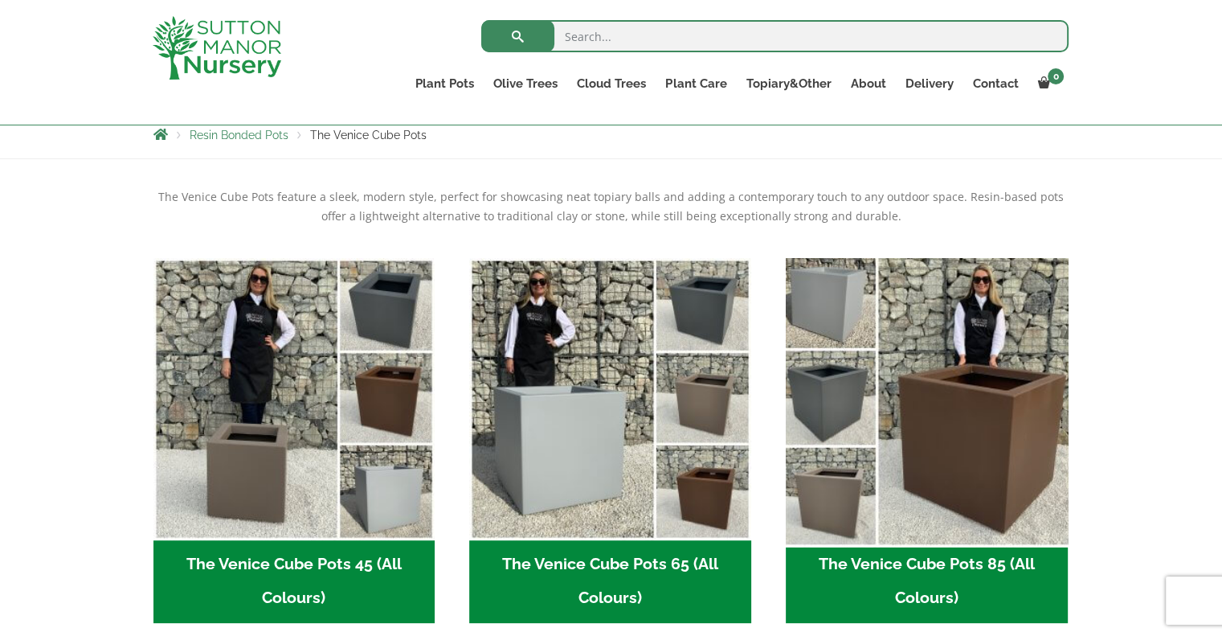
click at [1008, 433] on img "Visit product category The Venice Cube Pots 85 (All Colours)" at bounding box center [927, 399] width 296 height 296
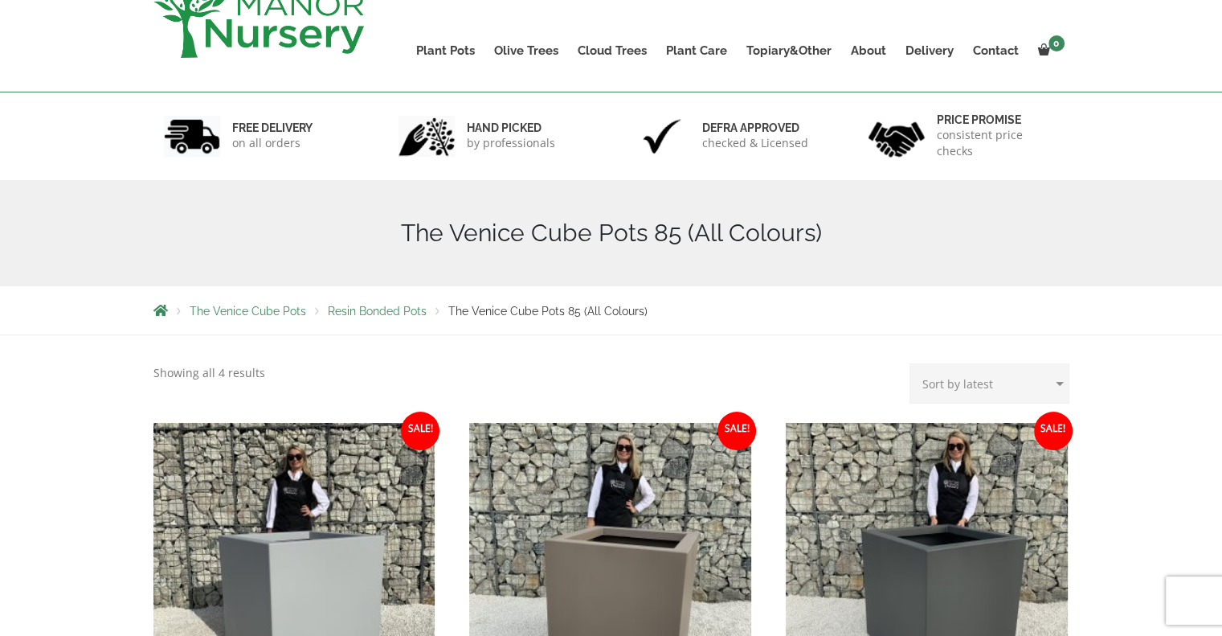
scroll to position [59, 0]
